Goal: Information Seeking & Learning: Check status

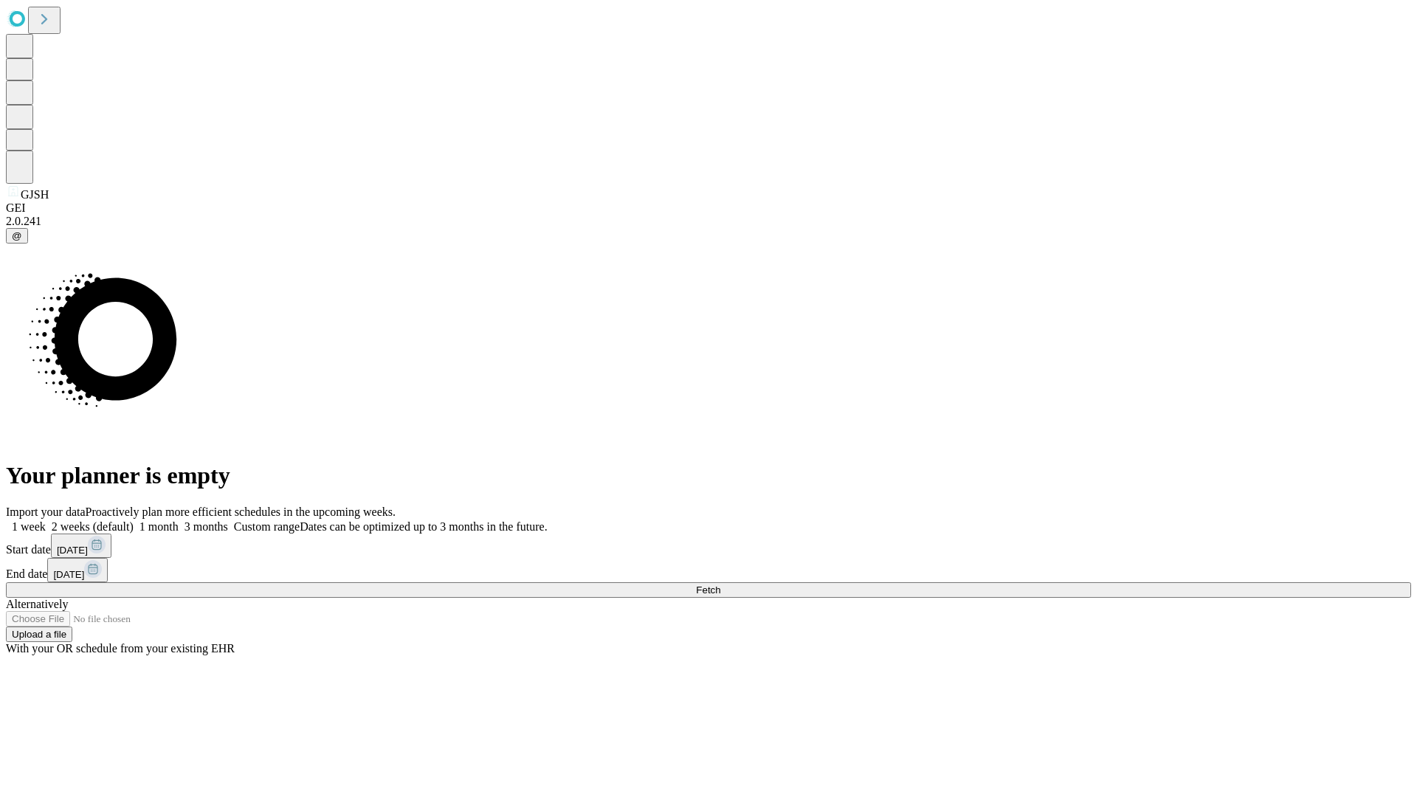
click at [720, 584] on span "Fetch" at bounding box center [708, 589] width 24 height 11
